Goal: Task Accomplishment & Management: Use online tool/utility

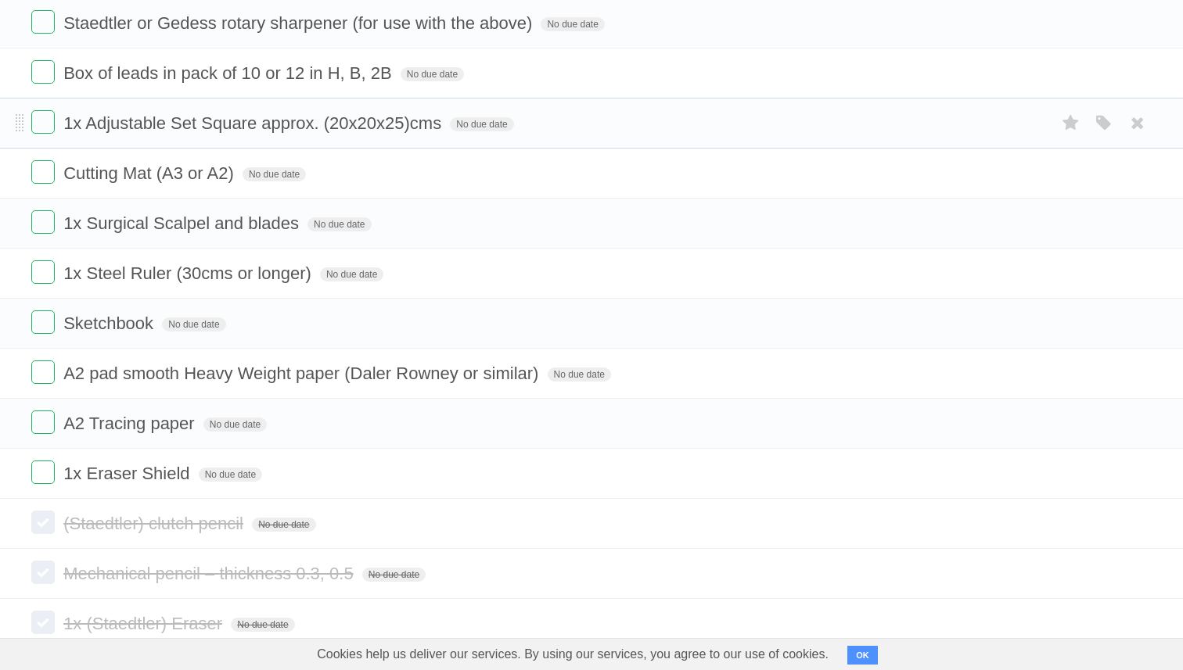
scroll to position [482, 0]
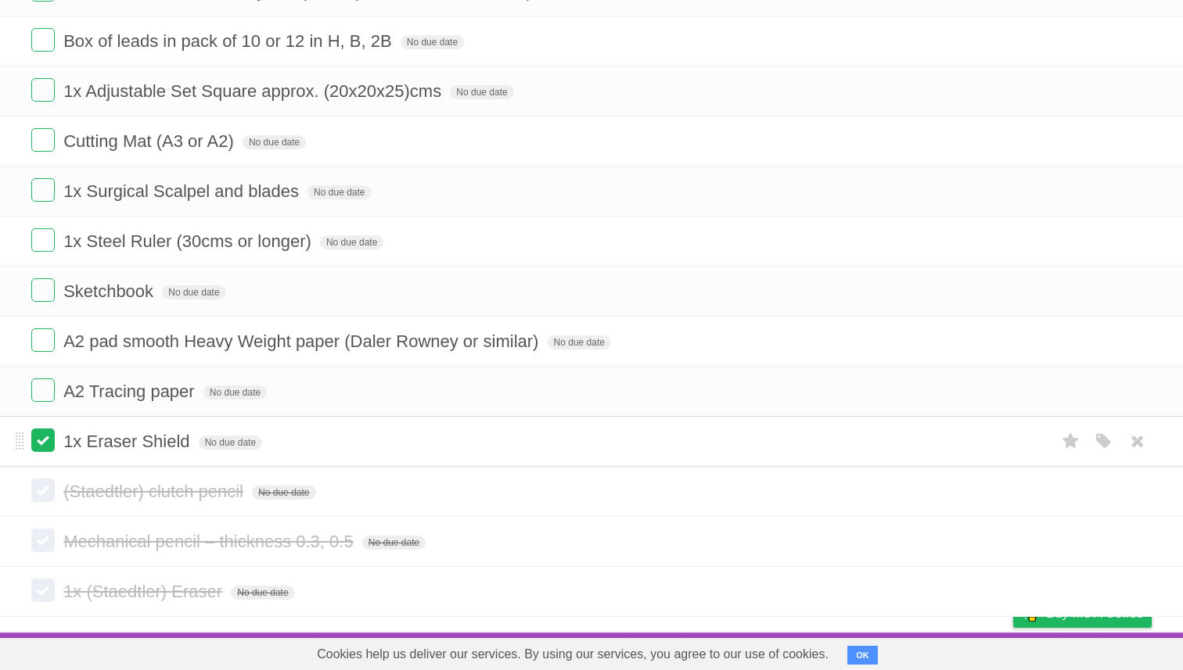
click at [44, 445] on label at bounding box center [42, 440] width 23 height 23
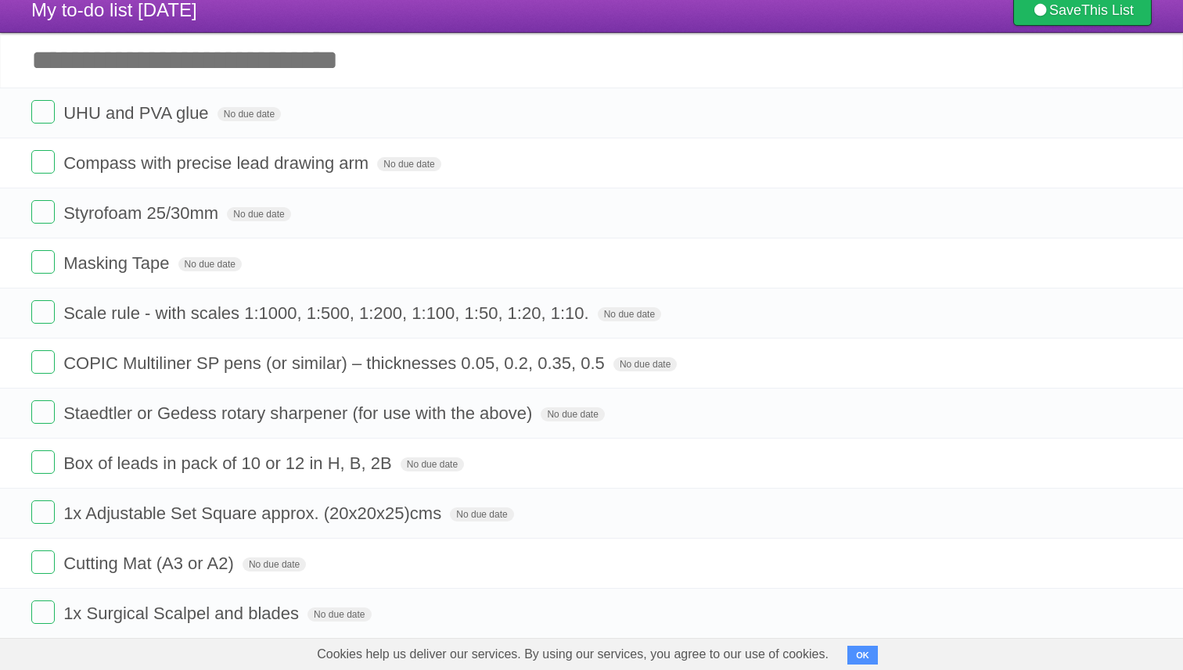
scroll to position [0, 0]
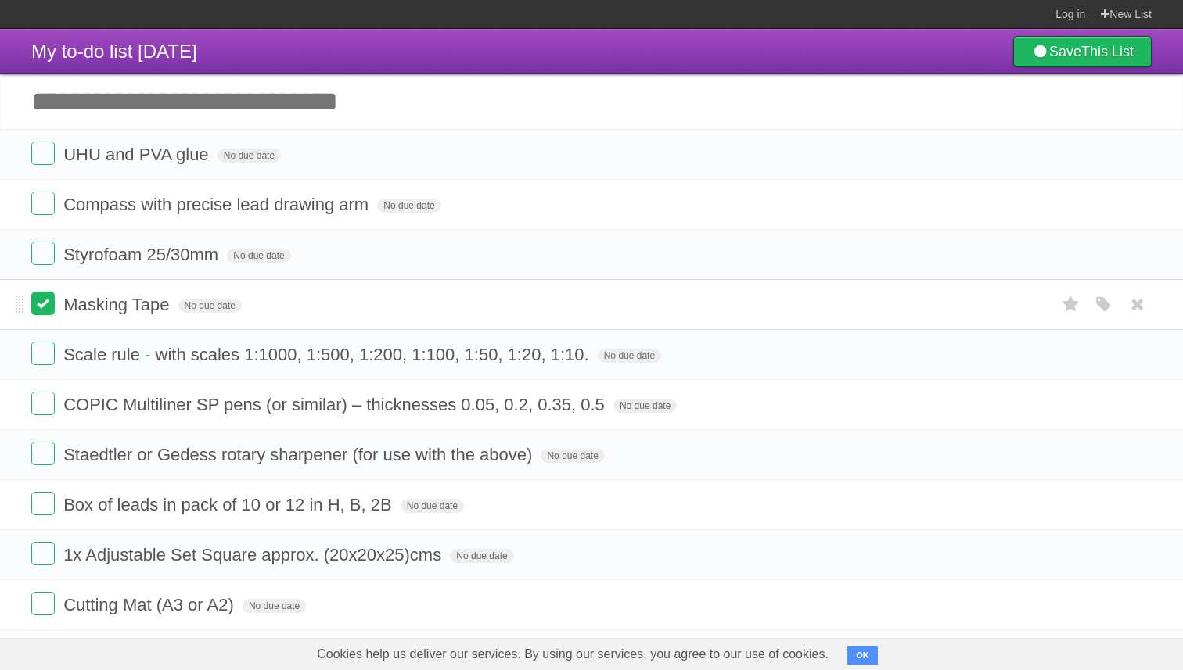
click at [43, 311] on label at bounding box center [42, 303] width 23 height 23
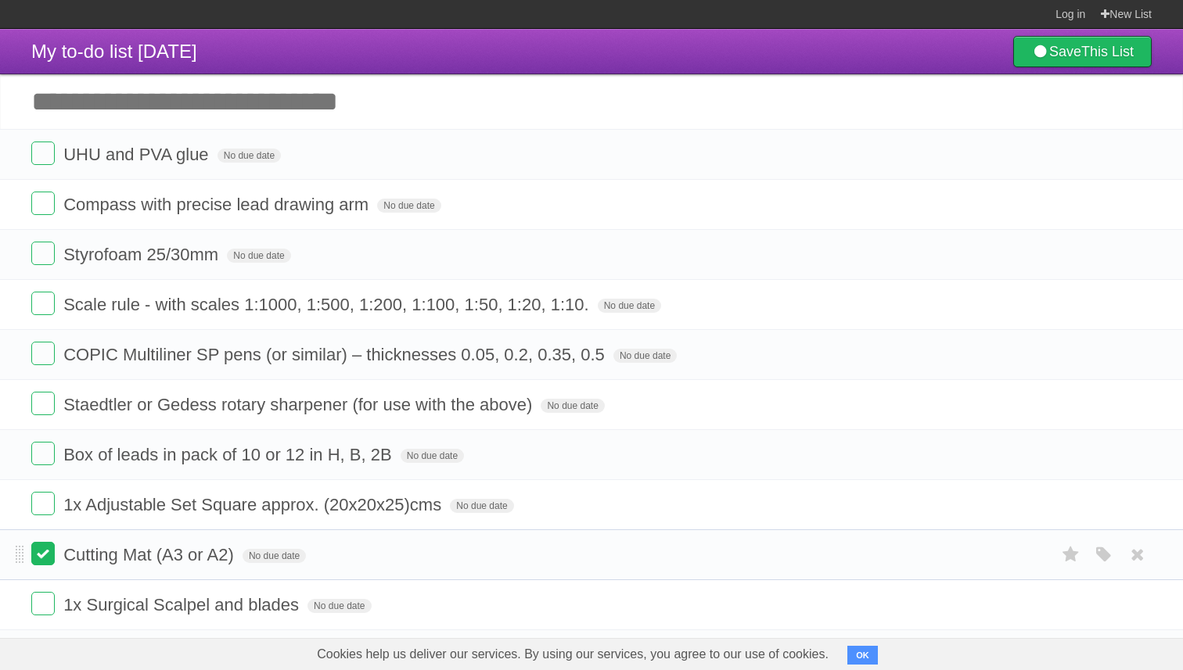
click at [42, 566] on label at bounding box center [42, 553] width 23 height 23
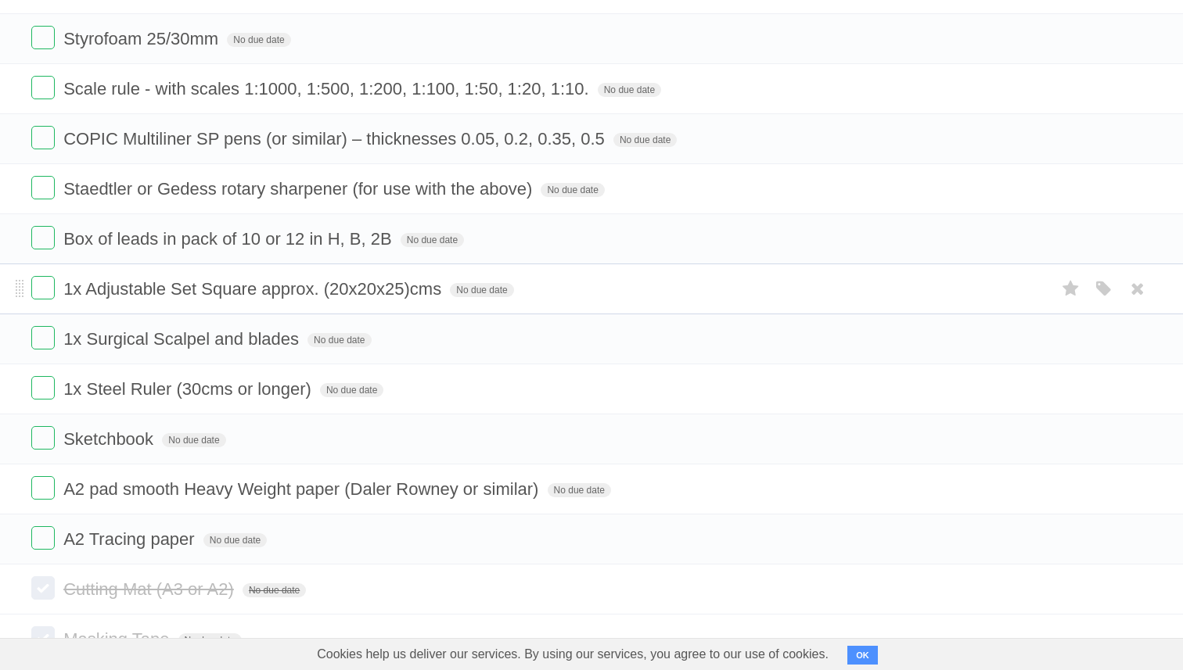
scroll to position [217, 0]
click at [406, 161] on li "COPIC Multiliner SP pens (or similar) – thicknesses 0.05, 0.2, 0.35, 0.5 No due…" at bounding box center [591, 137] width 1183 height 51
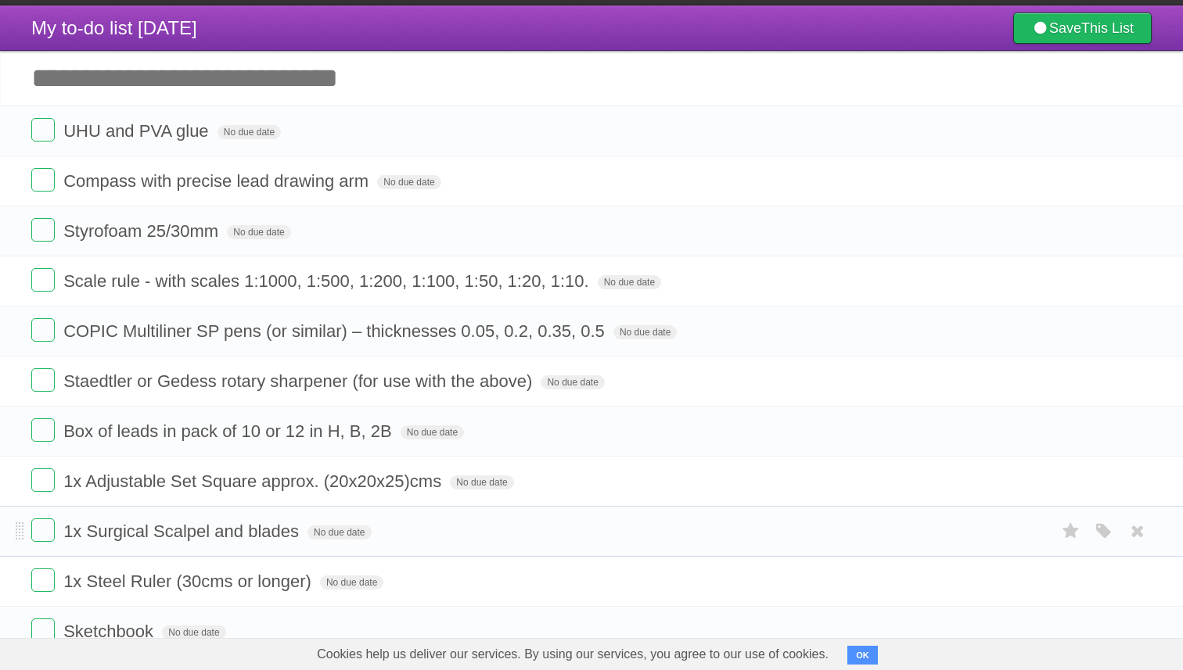
scroll to position [22, 0]
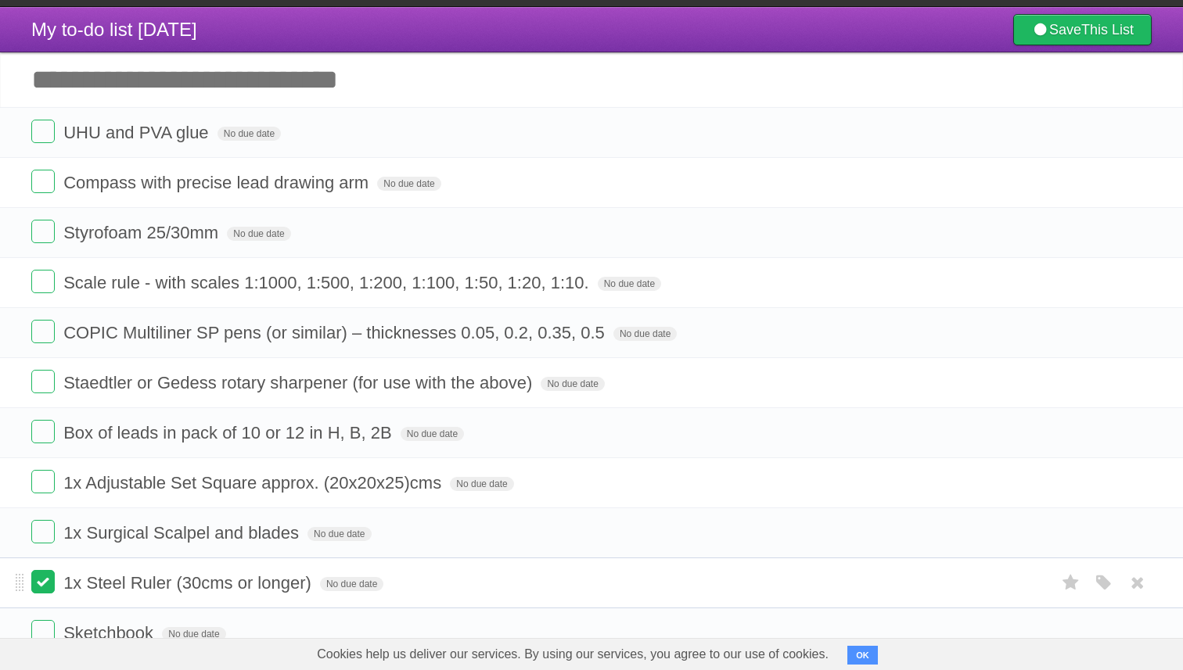
click at [42, 594] on label at bounding box center [42, 581] width 23 height 23
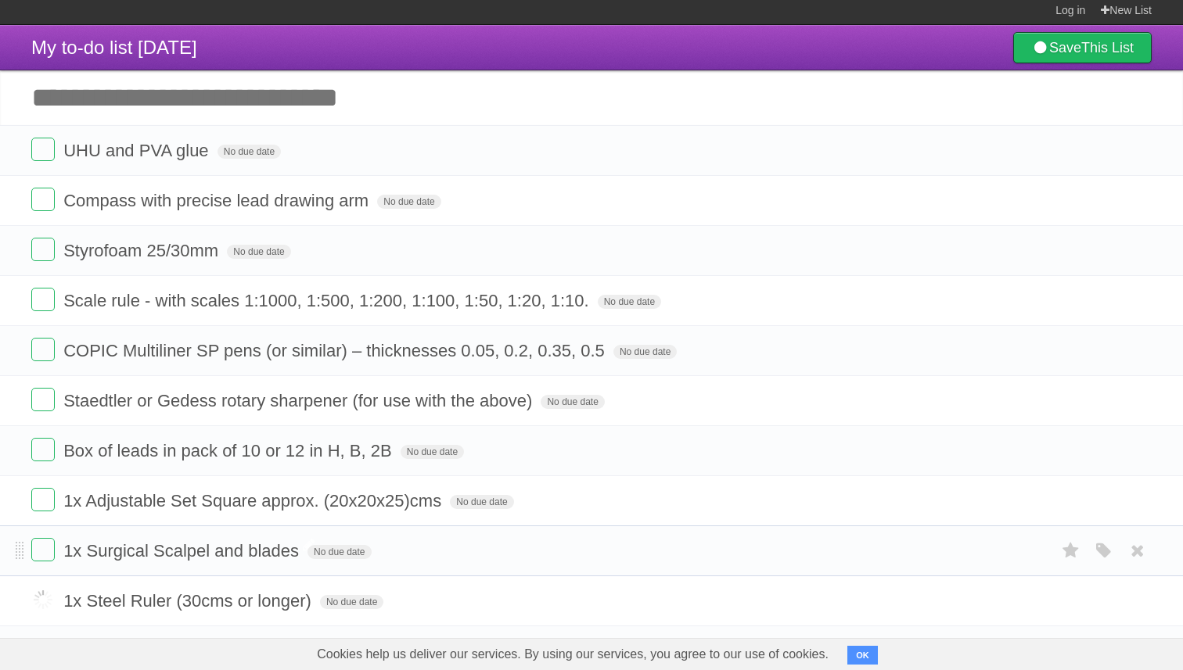
scroll to position [0, 0]
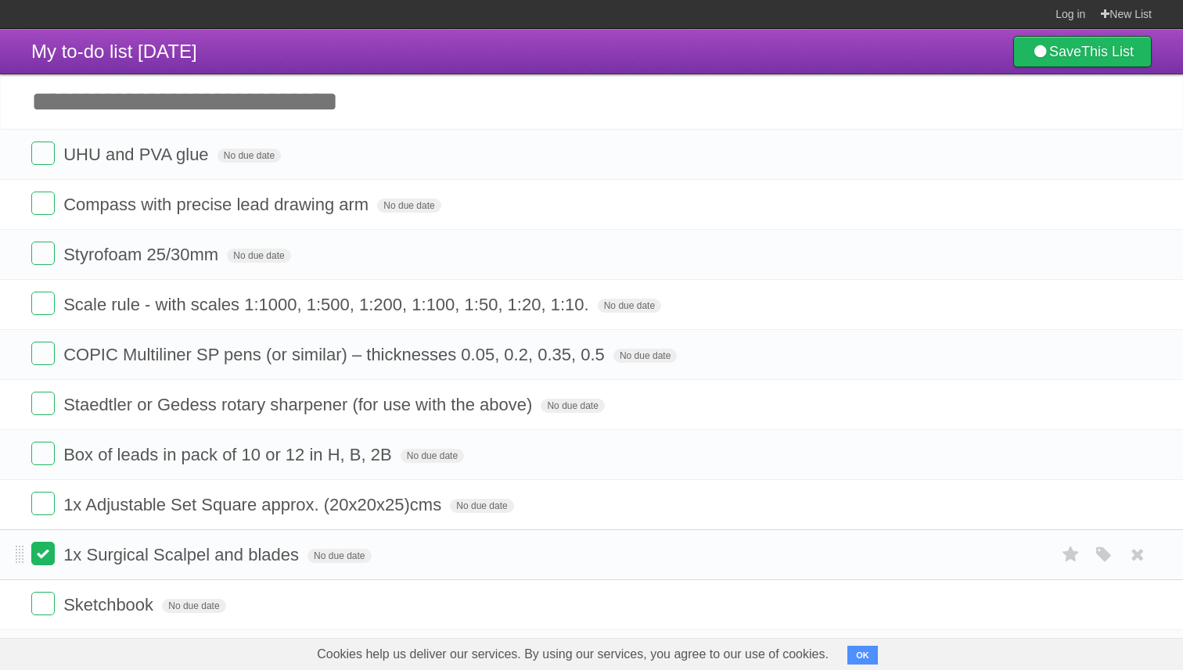
click at [38, 560] on label at bounding box center [42, 553] width 23 height 23
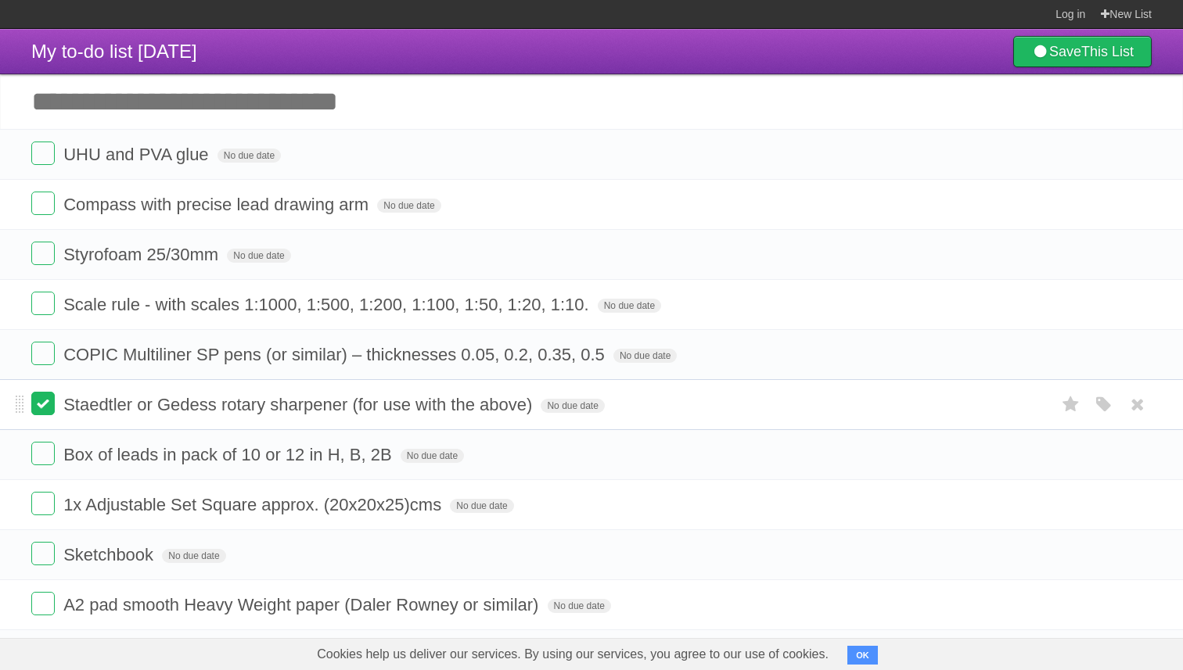
click at [39, 415] on label at bounding box center [42, 403] width 23 height 23
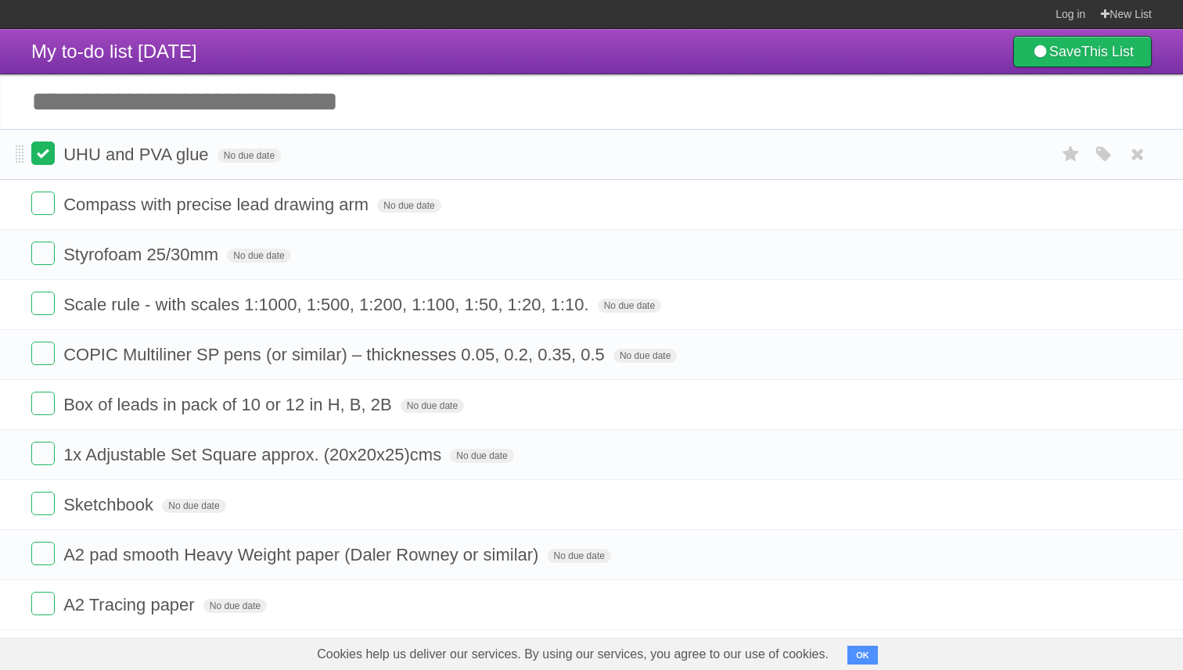
click at [44, 163] on label at bounding box center [42, 153] width 23 height 23
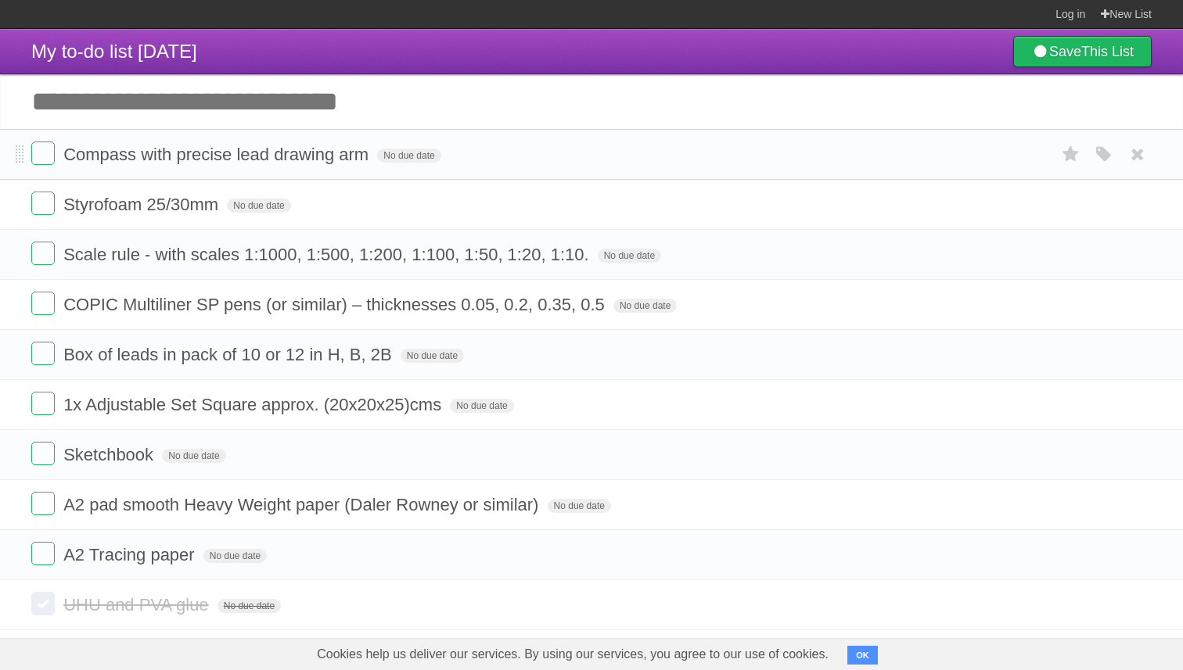
click at [648, 208] on form "Styrofoam 25/30mm No due date White Red Blue Green Purple Orange" at bounding box center [591, 205] width 1120 height 26
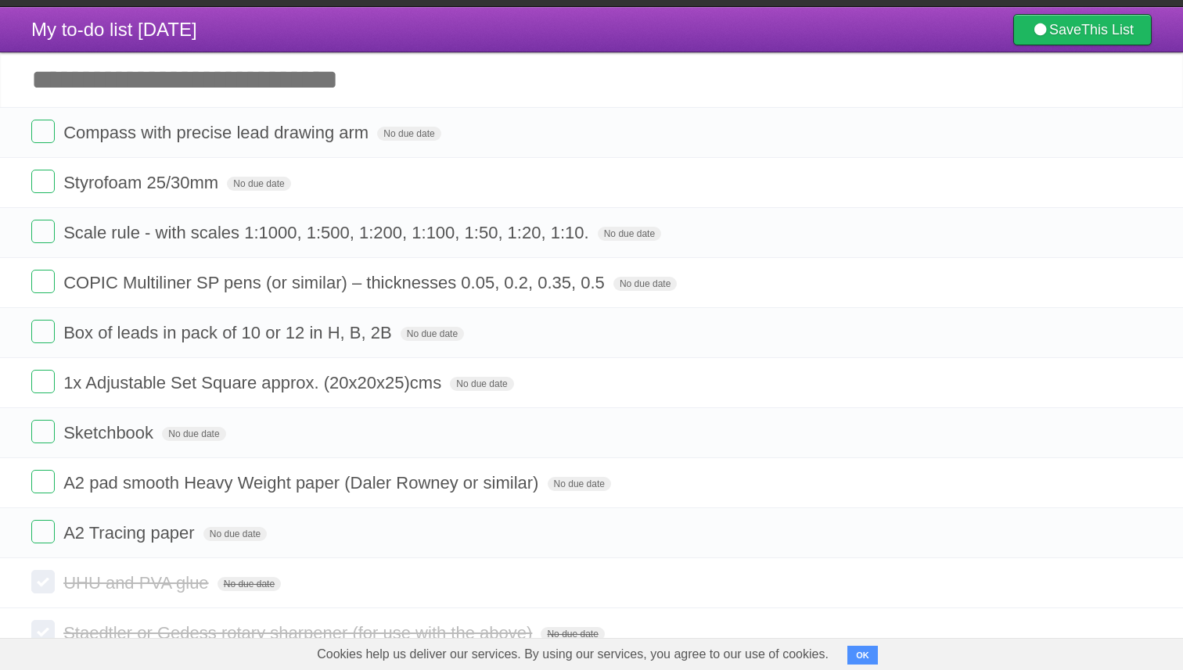
scroll to position [16, 0]
